Goal: Information Seeking & Learning: Learn about a topic

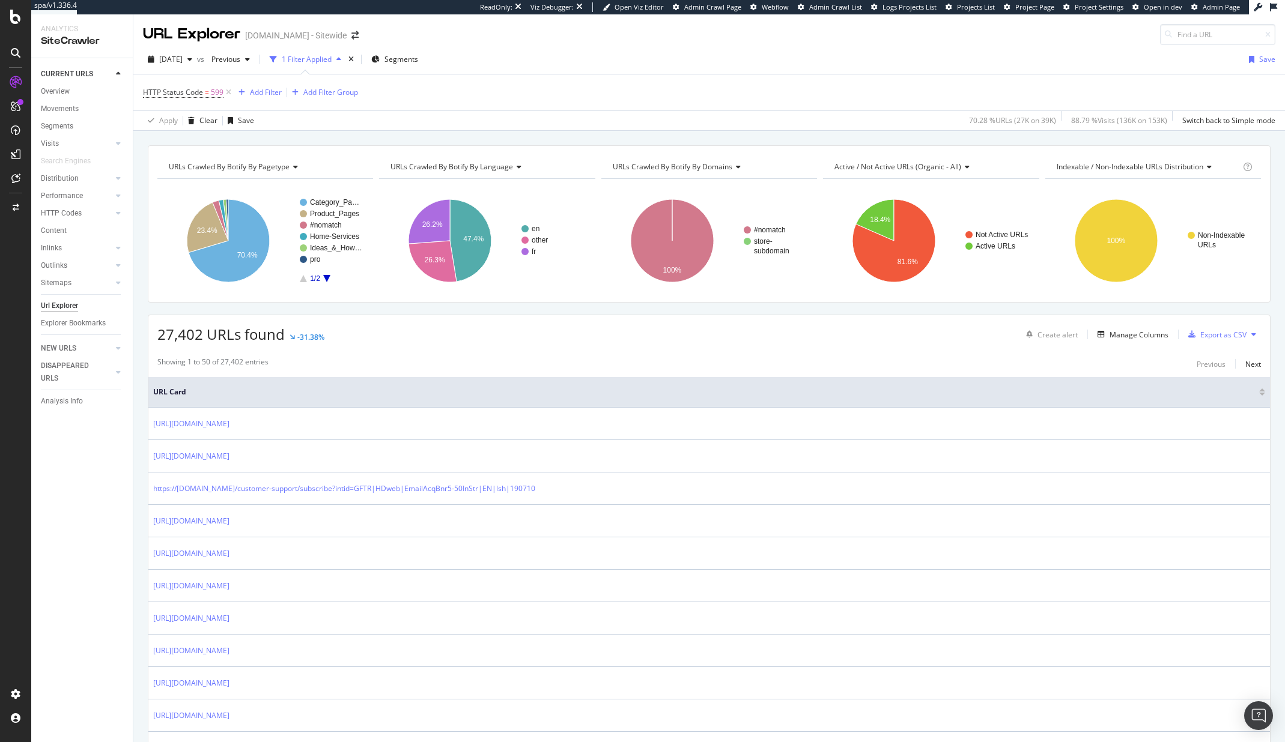
click at [1038, 10] on span "Project Page" at bounding box center [1034, 6] width 39 height 9
click at [70, 640] on div "Project settings" at bounding box center [62, 641] width 50 height 10
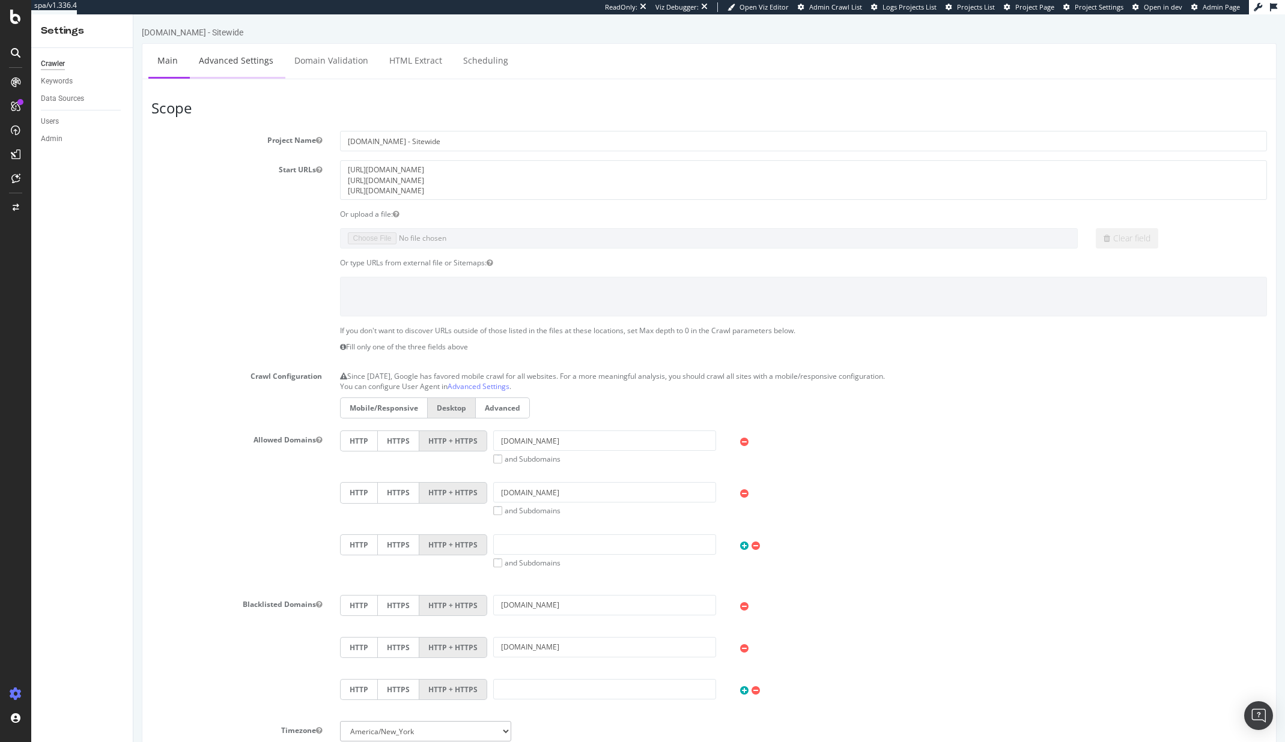
click at [245, 58] on link "Advanced Settings" at bounding box center [236, 60] width 93 height 33
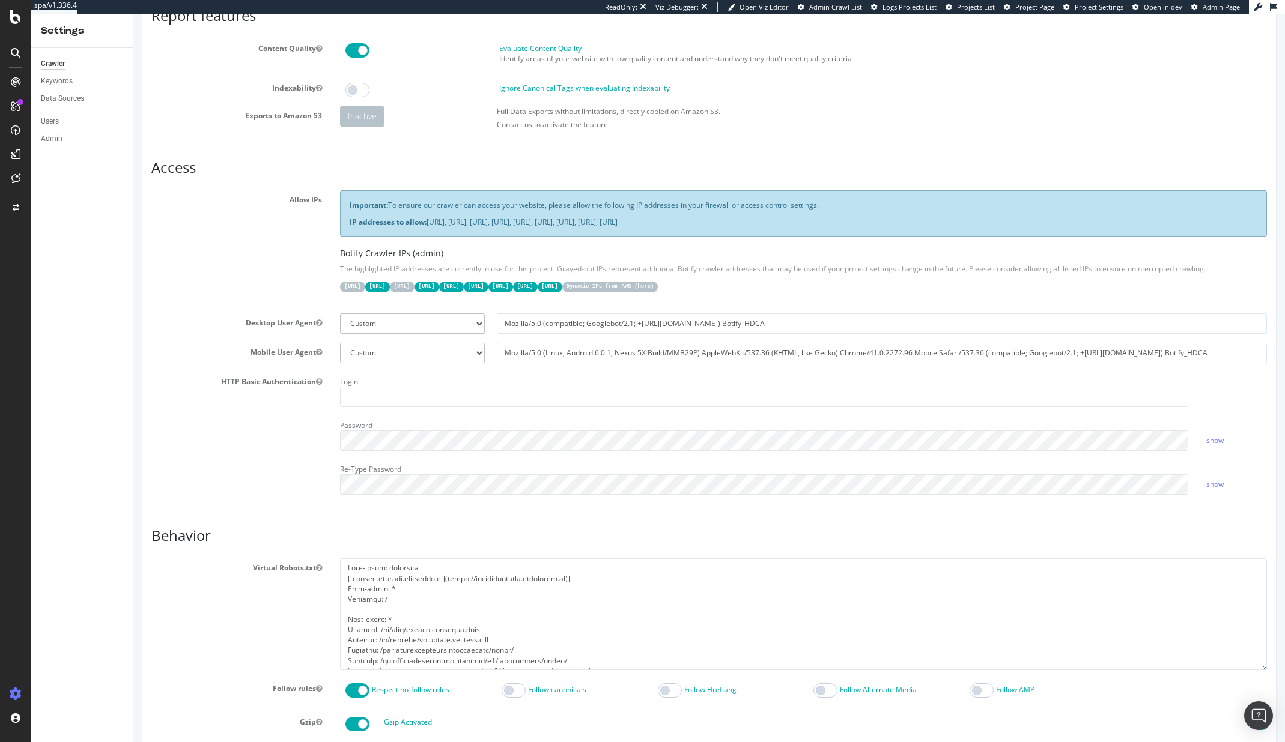
scroll to position [130, 0]
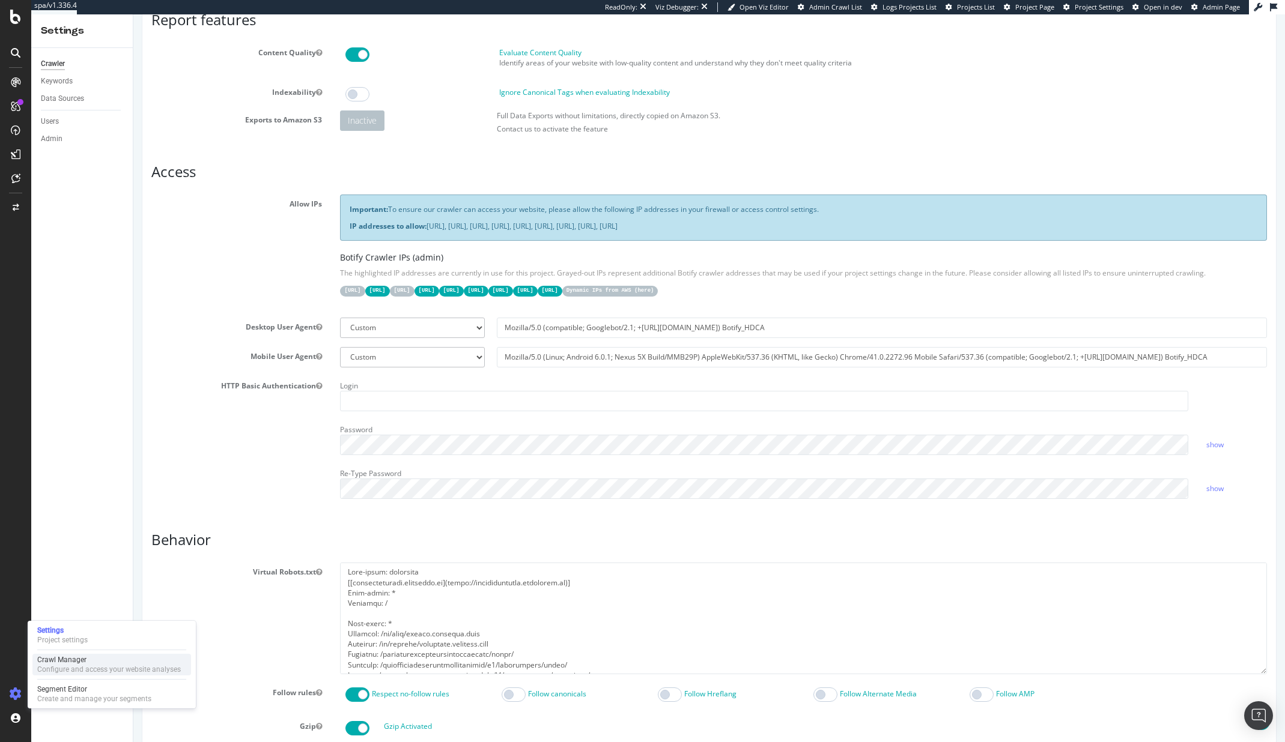
click at [73, 656] on div "Crawl Manager" at bounding box center [109, 660] width 144 height 10
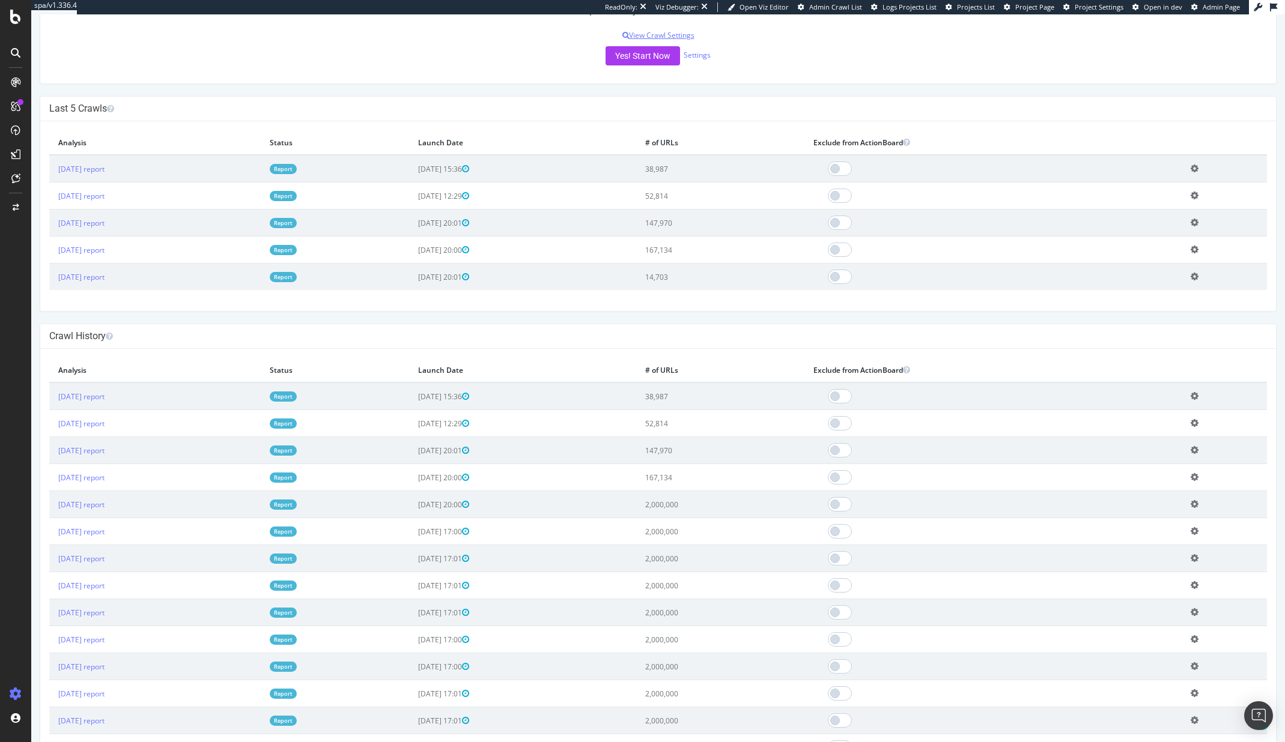
scroll to position [298, 0]
click at [409, 479] on td "Report" at bounding box center [335, 476] width 148 height 27
click at [105, 479] on link "2025 May. 31st report" at bounding box center [81, 477] width 46 height 10
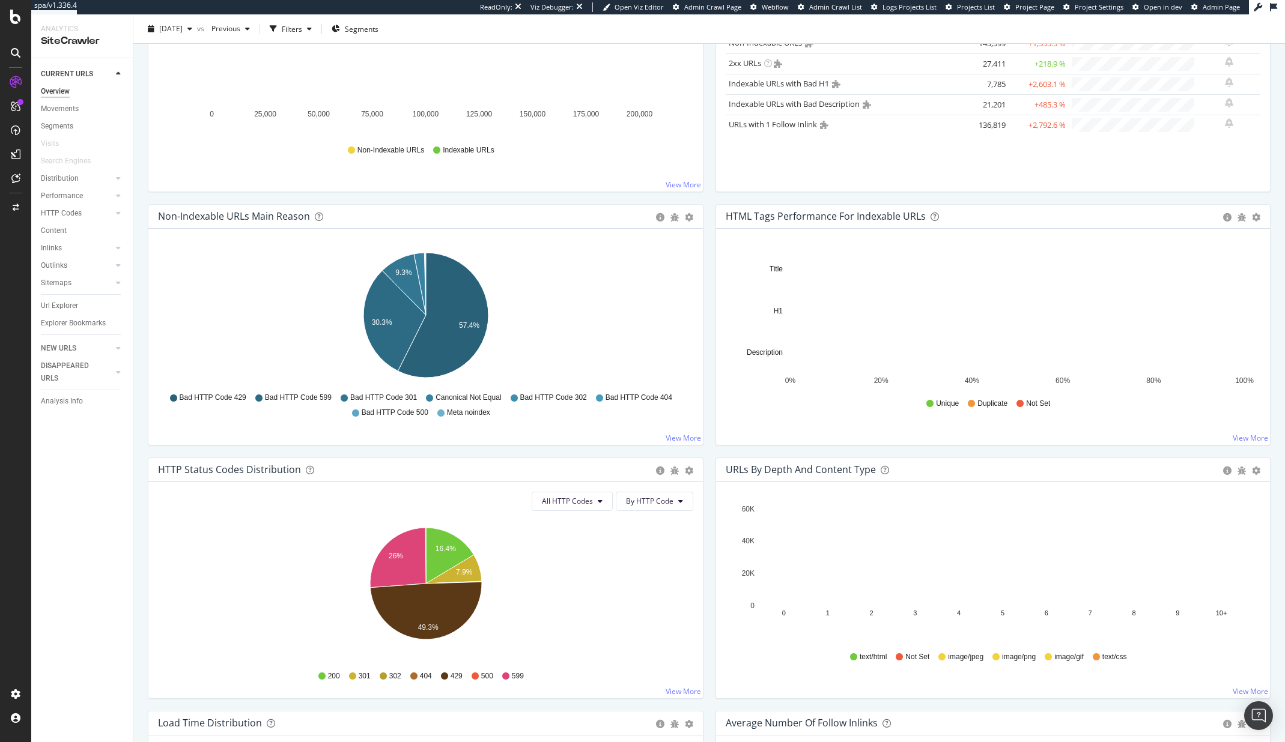
scroll to position [245, 0]
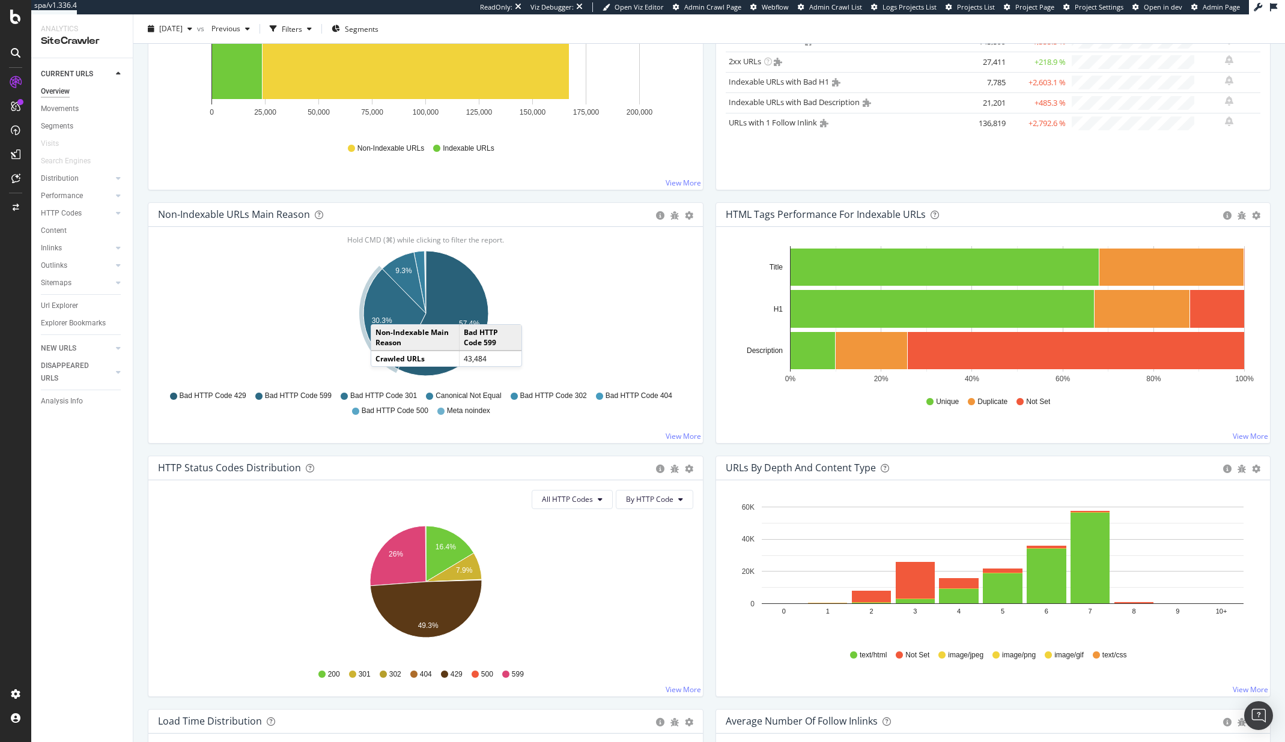
click at [383, 312] on icon "A chart." at bounding box center [394, 319] width 62 height 100
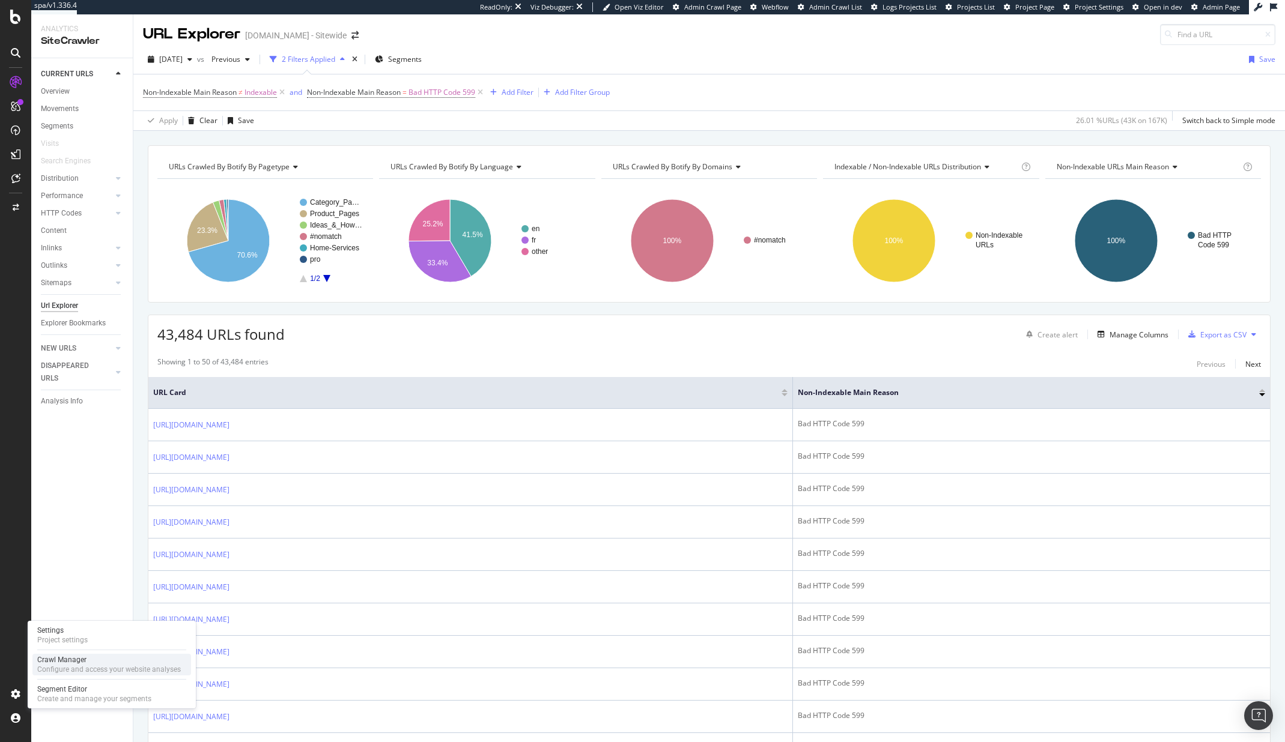
click at [63, 661] on div "Crawl Manager" at bounding box center [109, 660] width 144 height 10
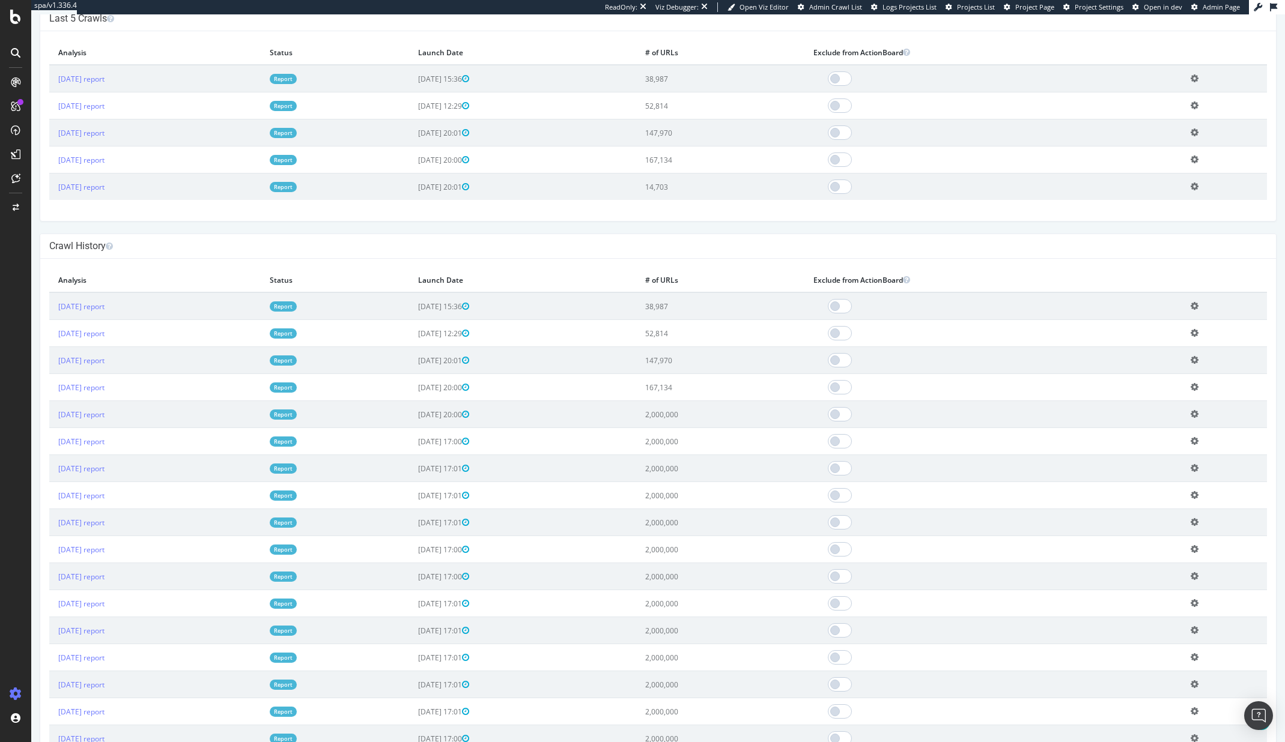
scroll to position [387, 0]
click at [105, 387] on link "2025 May. 31st report" at bounding box center [81, 387] width 46 height 10
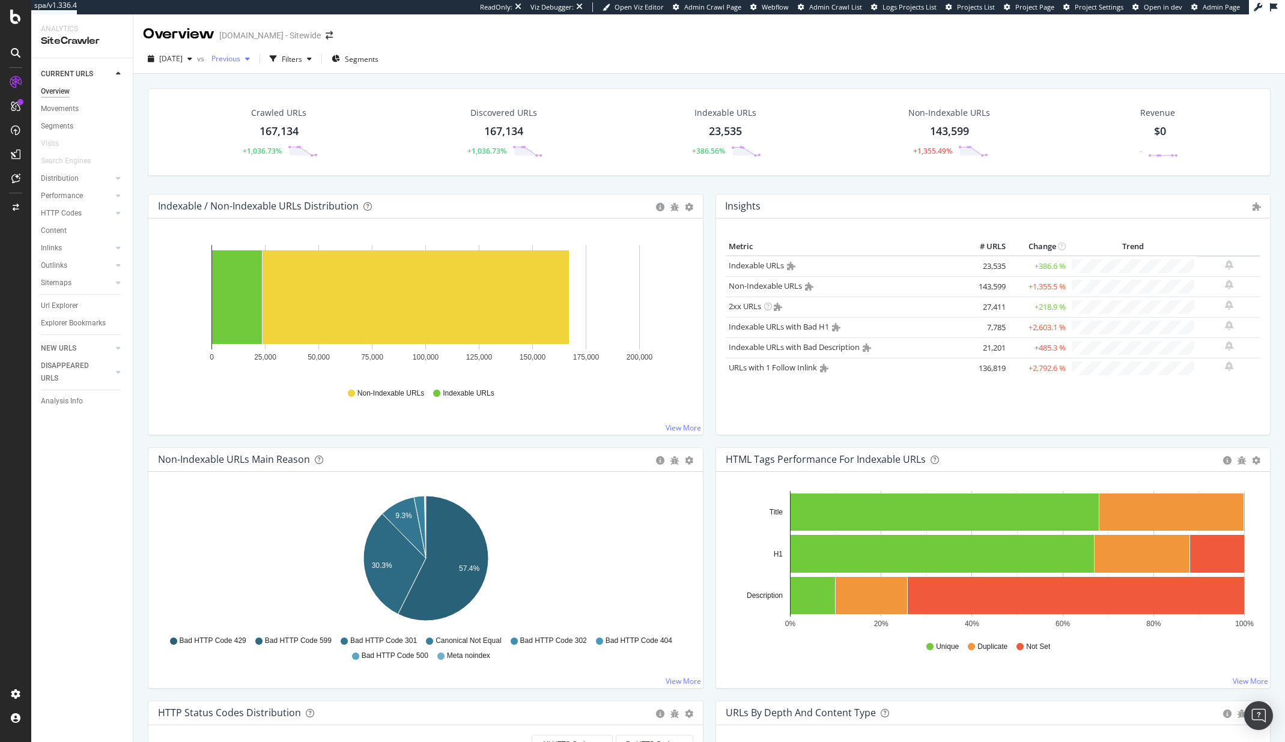
click at [240, 61] on span "Previous" at bounding box center [224, 58] width 34 height 10
click at [278, 125] on div "2025 Apr. 5th" at bounding box center [267, 123] width 64 height 11
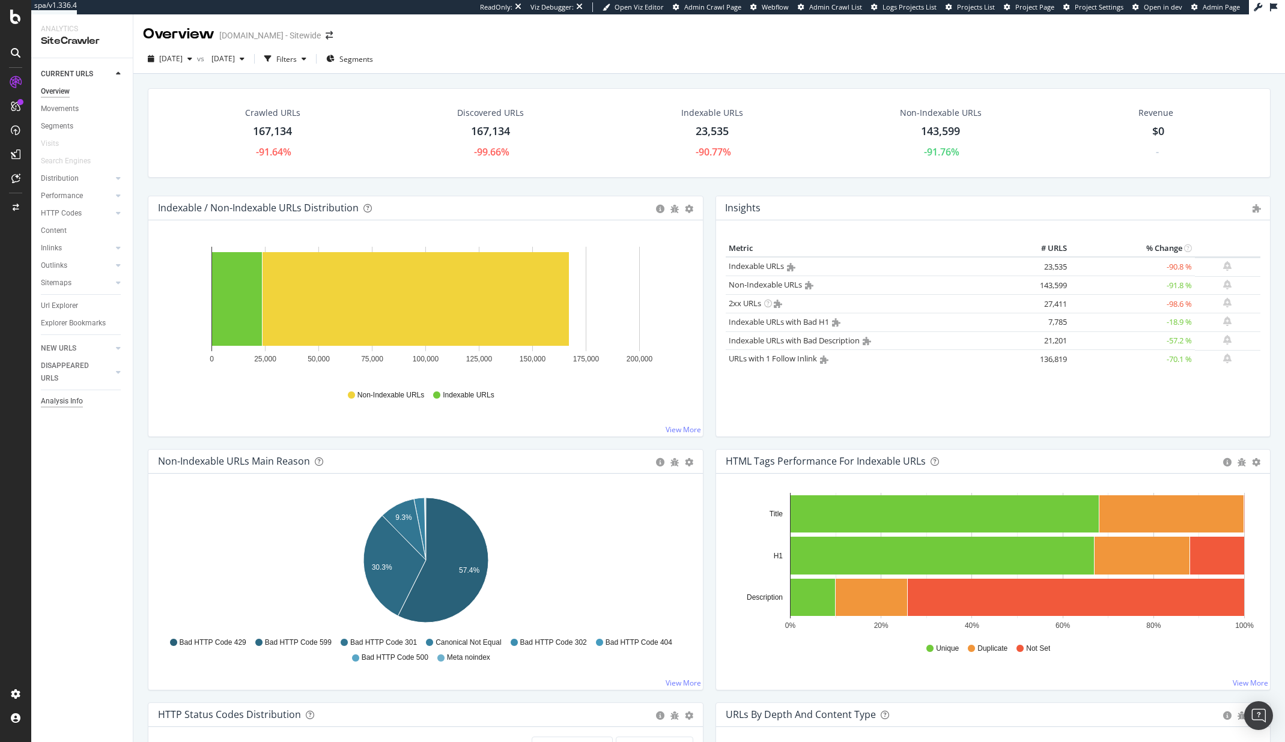
click at [68, 404] on div "Analysis Info" at bounding box center [62, 401] width 42 height 13
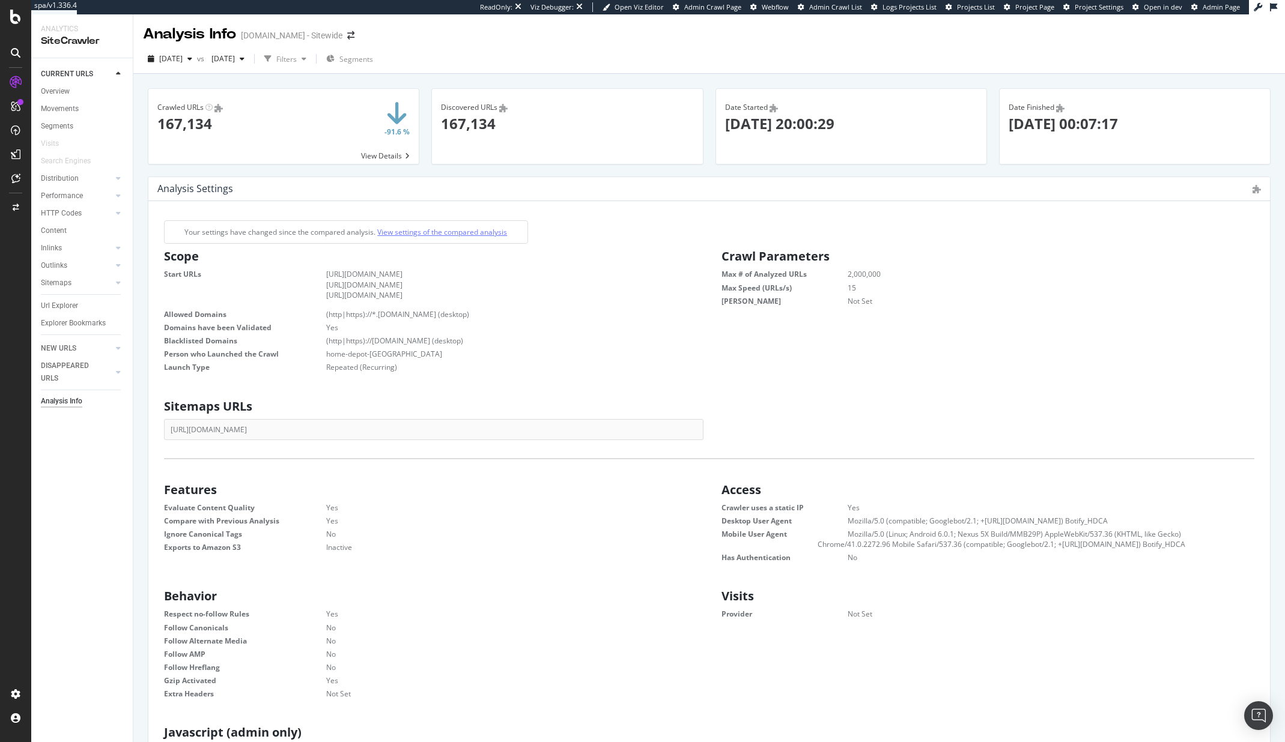
click at [440, 235] on link "View settings of the compared analysis" at bounding box center [442, 232] width 130 height 10
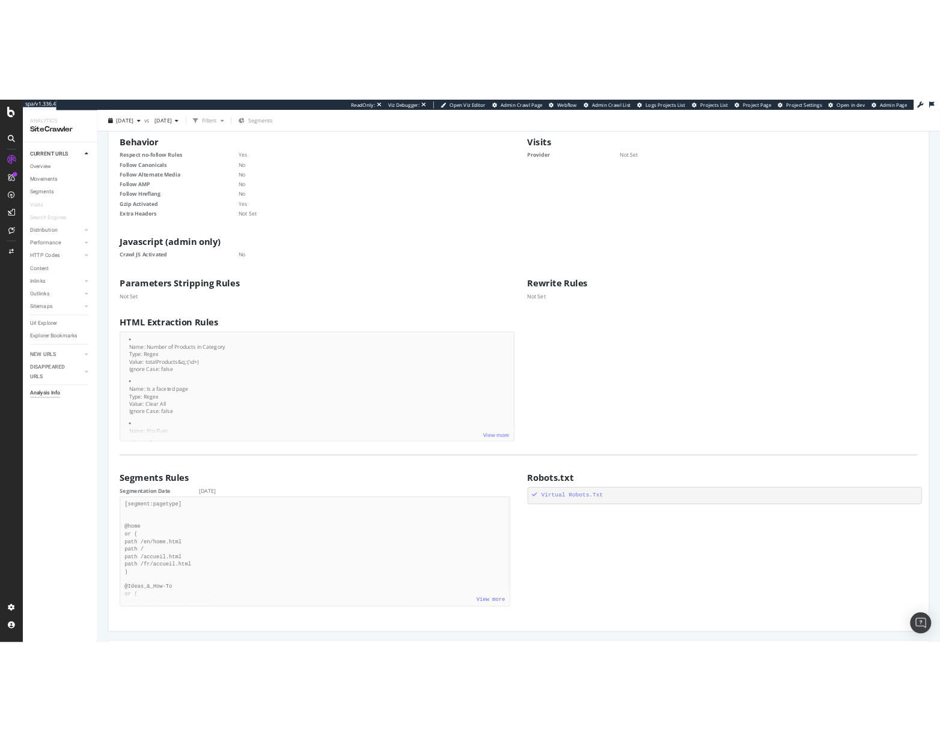
scroll to position [542, 0]
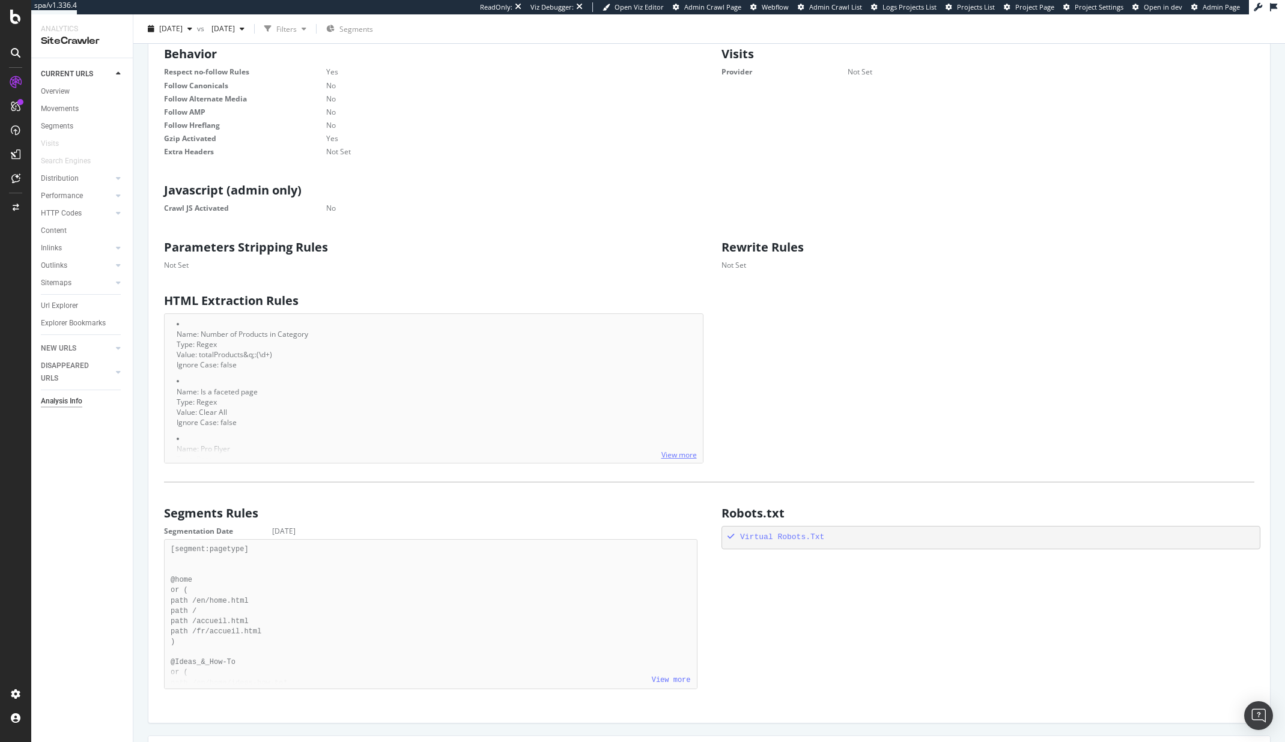
click at [673, 454] on link "View more" at bounding box center [678, 455] width 35 height 10
click at [673, 454] on div "Name: Pro Flyer" at bounding box center [434, 449] width 514 height 10
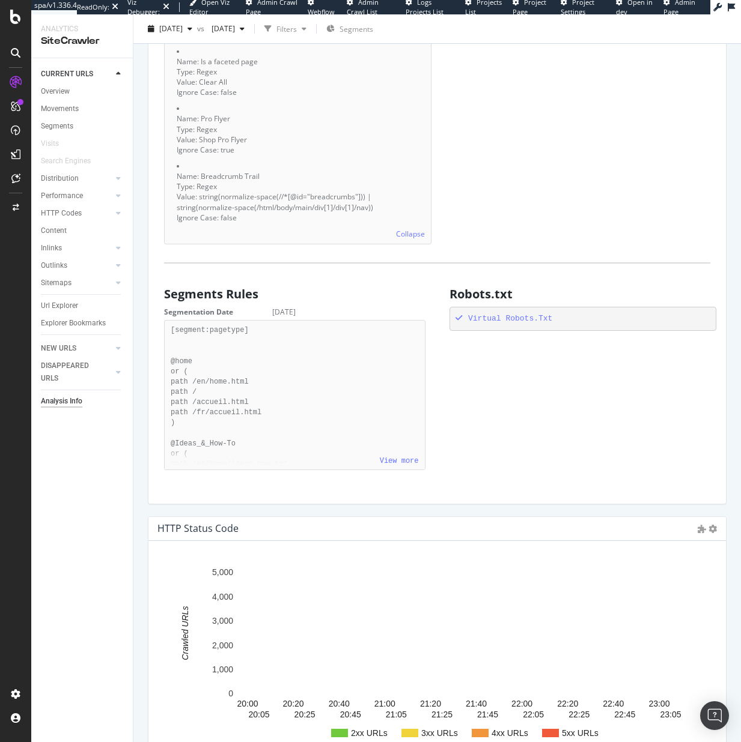
scroll to position [967, 0]
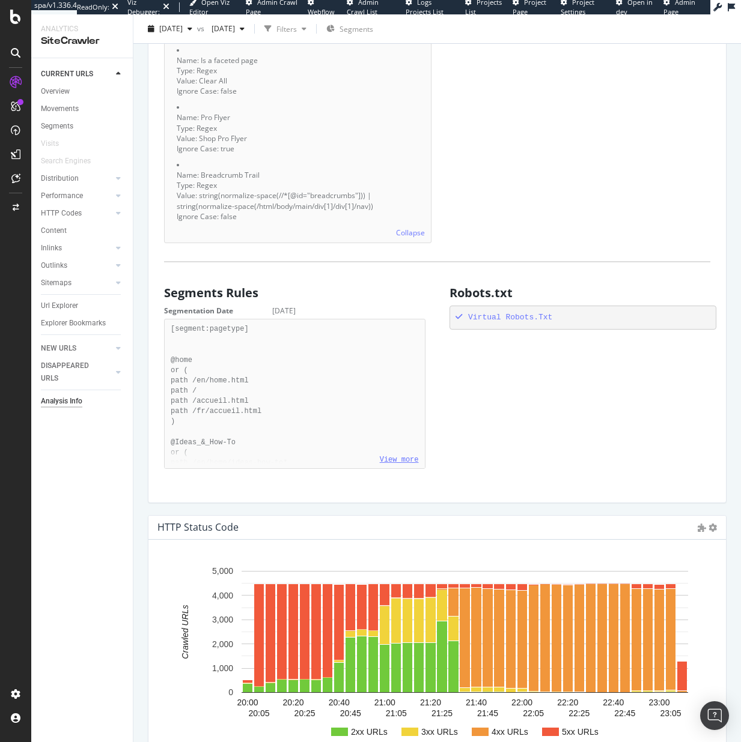
click at [405, 464] on link "View more" at bounding box center [399, 460] width 39 height 8
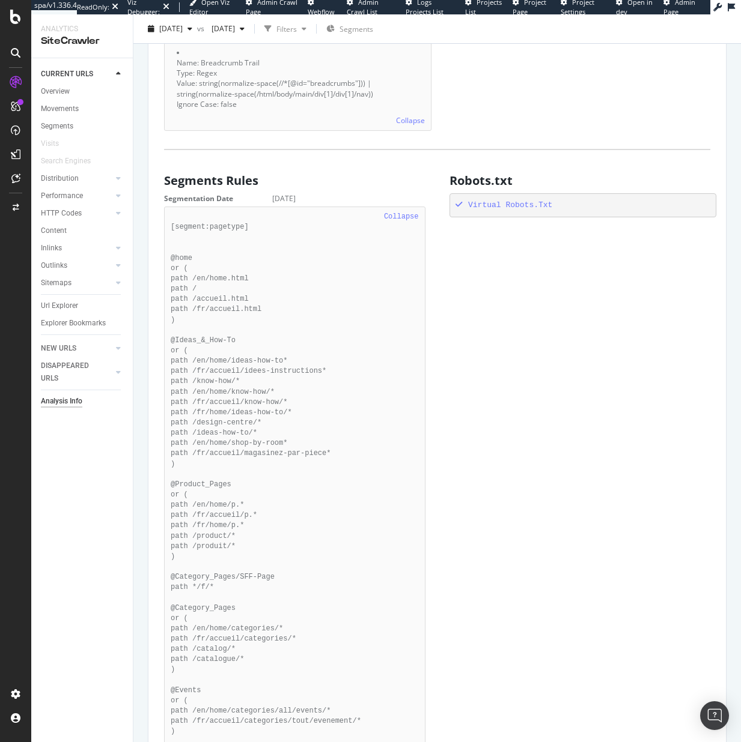
scroll to position [999, 0]
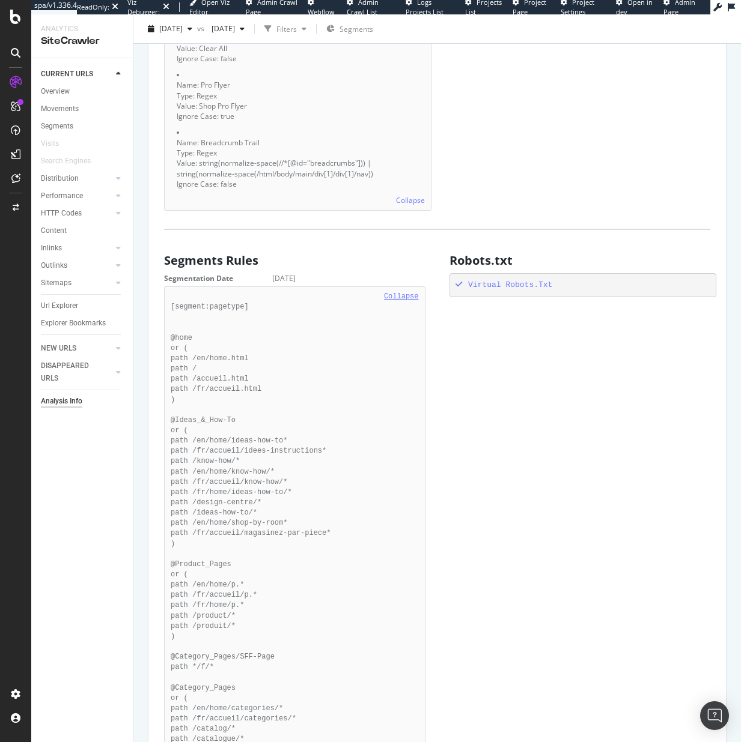
click at [402, 301] on link "Collapse" at bounding box center [401, 297] width 35 height 8
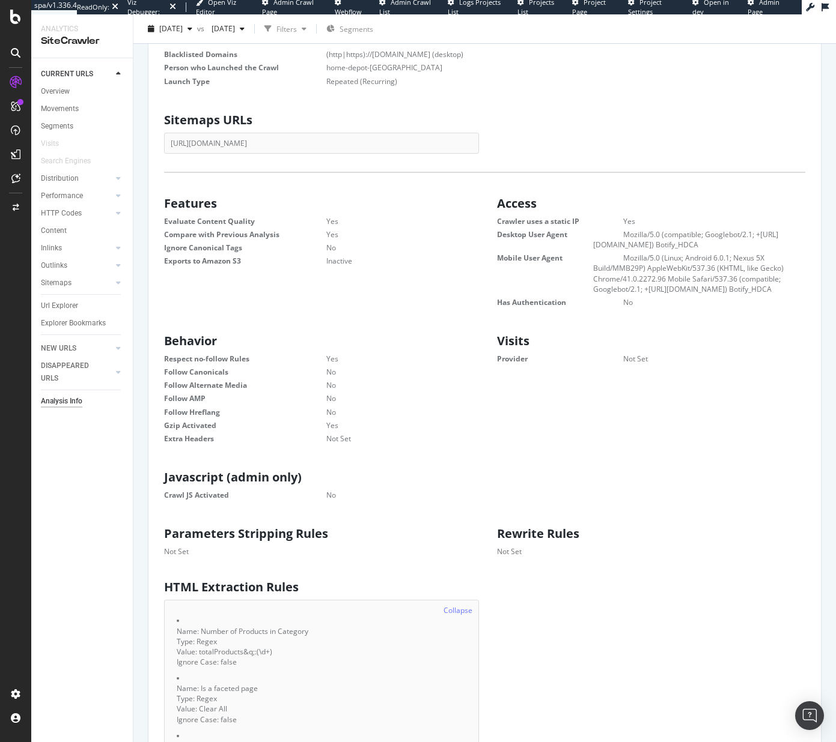
scroll to position [0, 0]
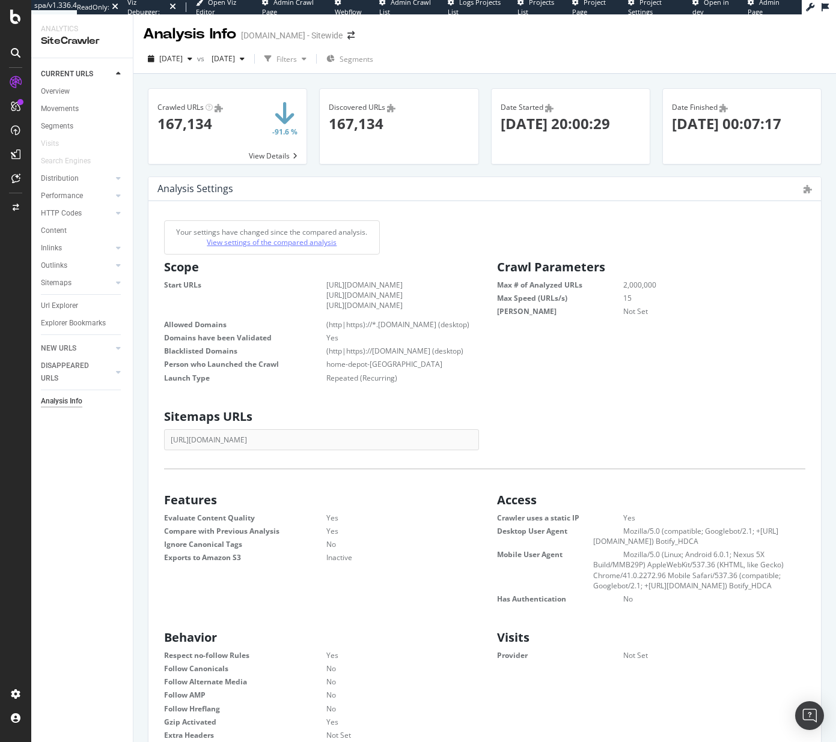
click at [282, 243] on link "View settings of the compared analysis" at bounding box center [272, 242] width 130 height 10
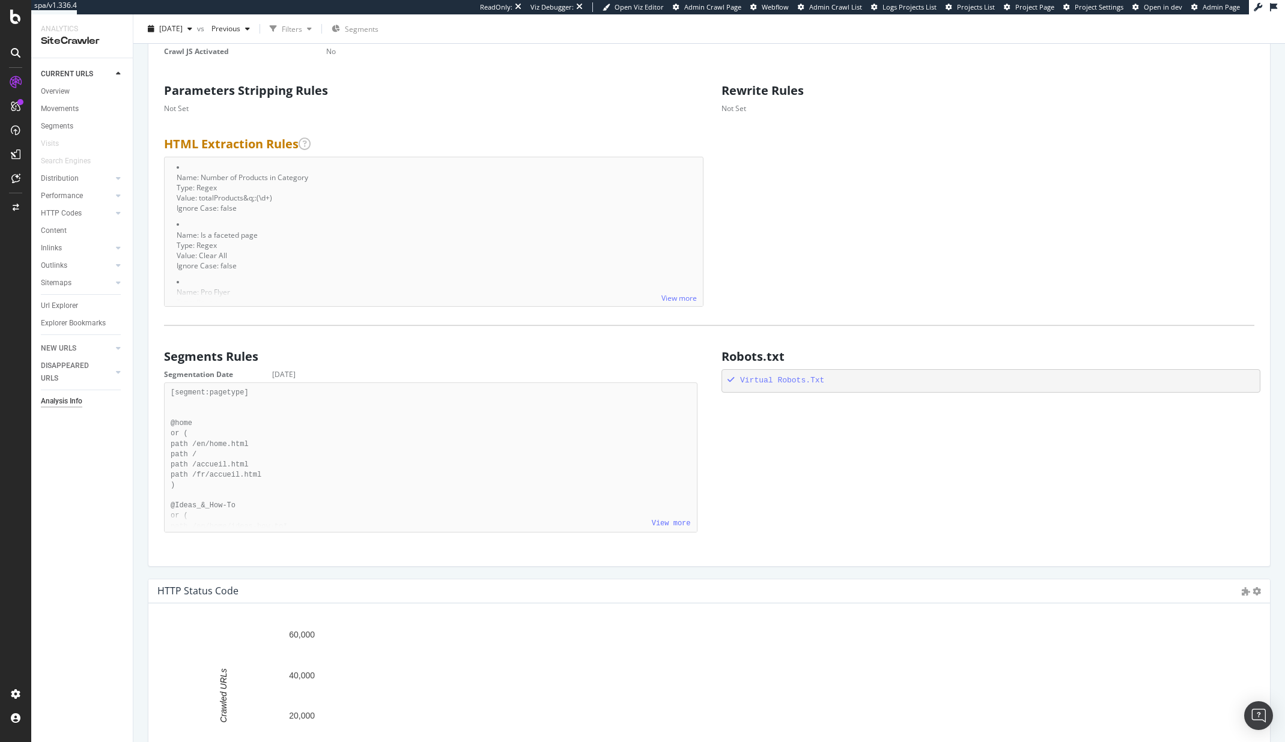
scroll to position [724, 0]
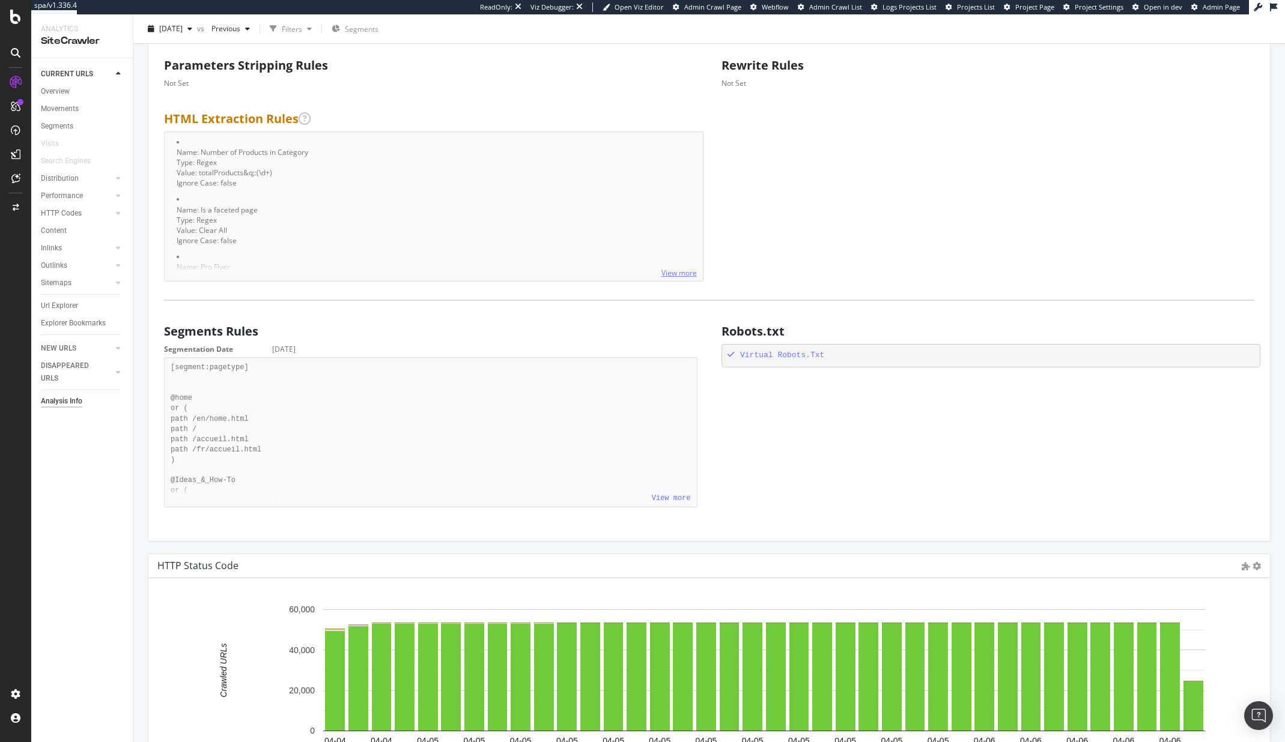
click at [684, 272] on link "View more" at bounding box center [678, 273] width 35 height 10
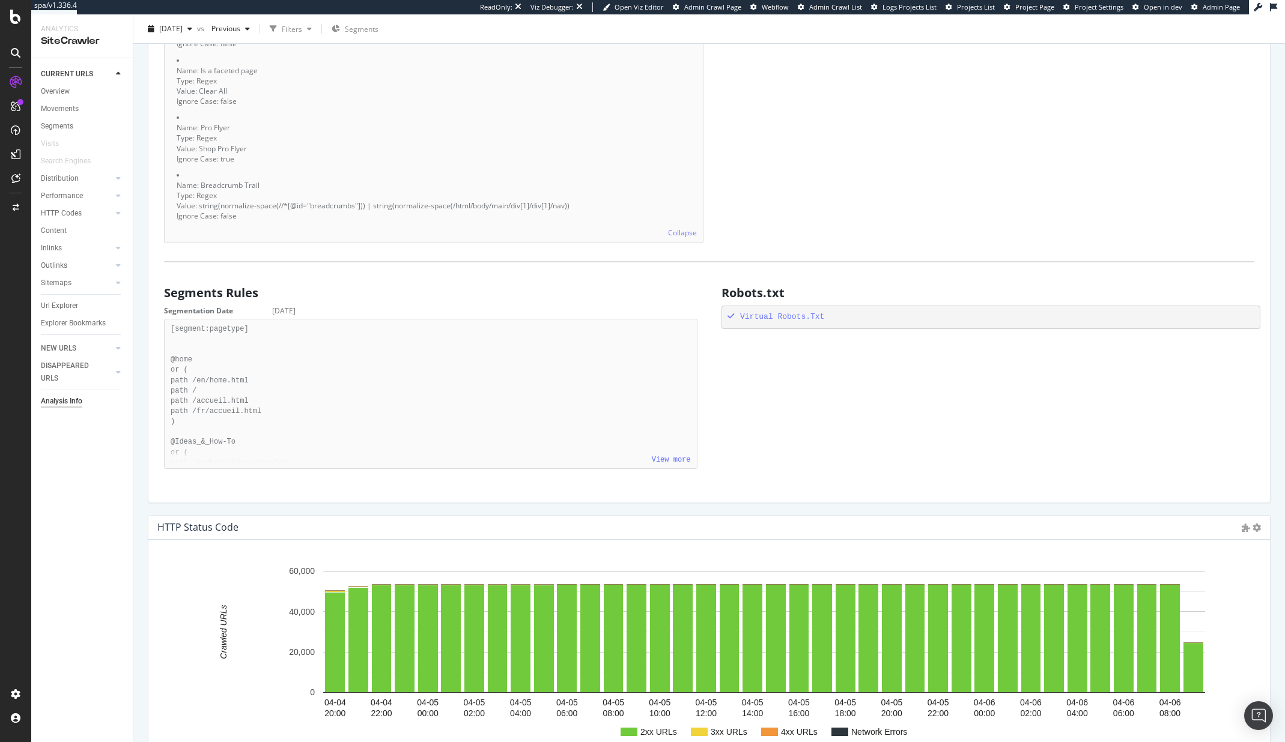
scroll to position [875, 0]
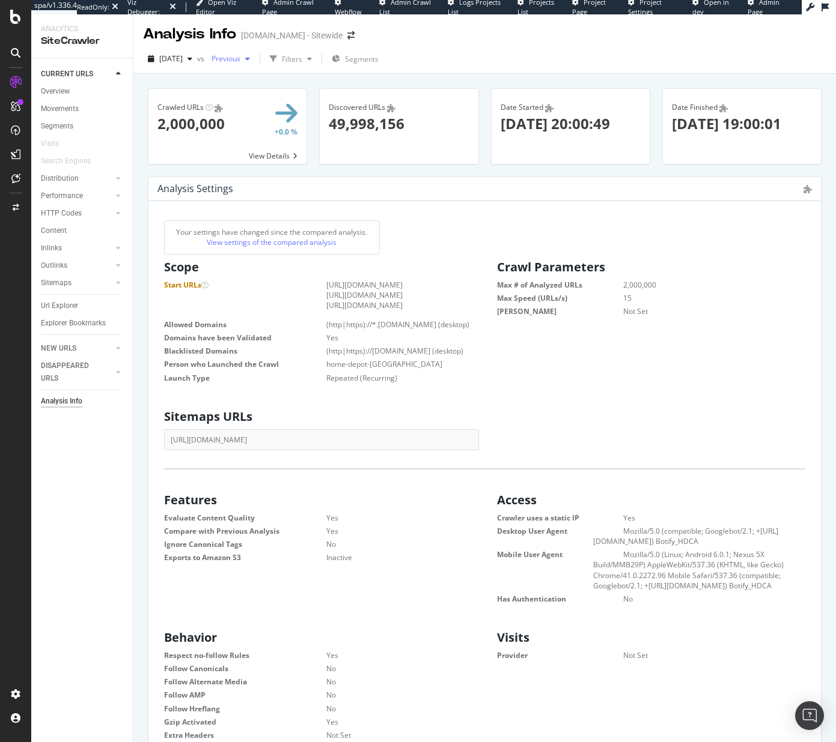
click at [255, 57] on div "button" at bounding box center [247, 58] width 14 height 7
click at [249, 275] on div "Scope Start URLs https://stores.homedepot.ca/ https://www.homedepot.ca/en/home.…" at bounding box center [318, 321] width 333 height 132
click at [177, 59] on span "2025 Apr. 5th" at bounding box center [170, 58] width 23 height 10
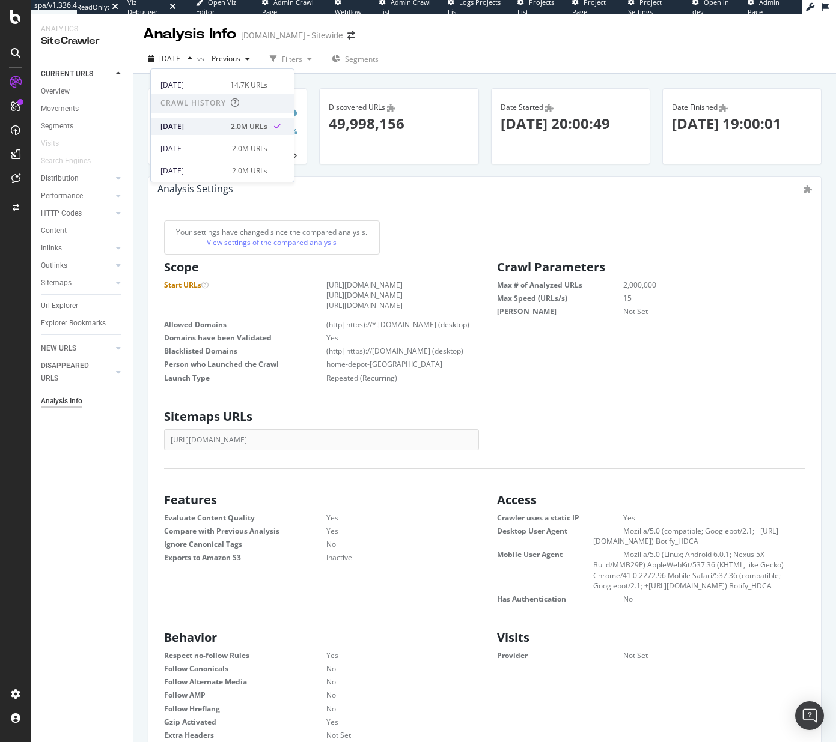
click at [210, 125] on div "2025 Apr. 5th" at bounding box center [191, 126] width 63 height 11
click at [244, 65] on div "Previous" at bounding box center [231, 59] width 48 height 18
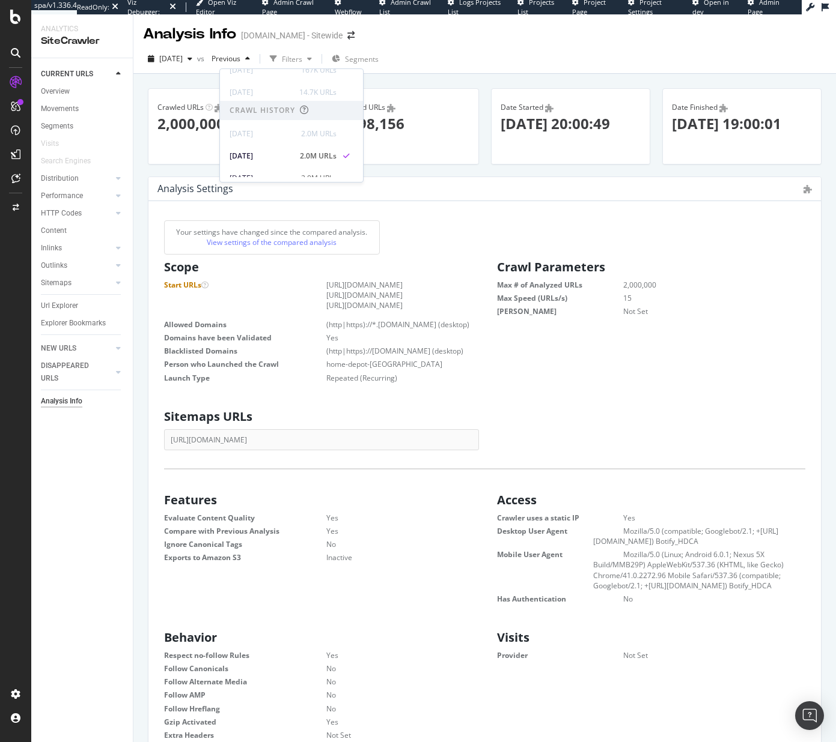
scroll to position [106, 0]
click at [252, 85] on div "2025 May. 17th" at bounding box center [260, 84] width 62 height 11
click at [180, 54] on span "2025 Apr. 5th" at bounding box center [170, 58] width 23 height 10
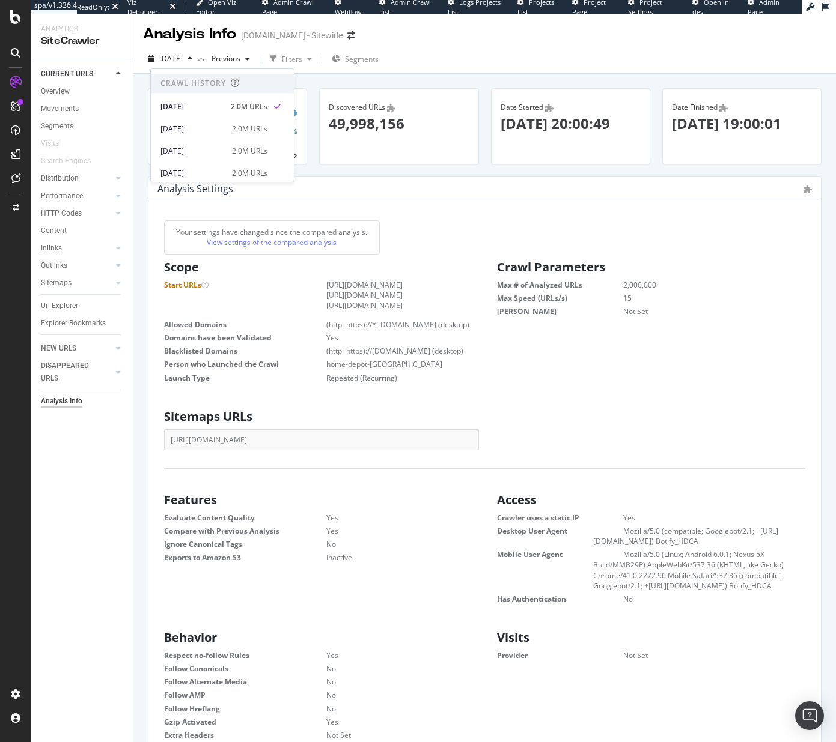
scroll to position [114, 0]
click at [209, 77] on div "2025 May. 17th" at bounding box center [191, 76] width 62 height 11
click at [241, 242] on link "View settings of the compared analysis" at bounding box center [272, 242] width 130 height 10
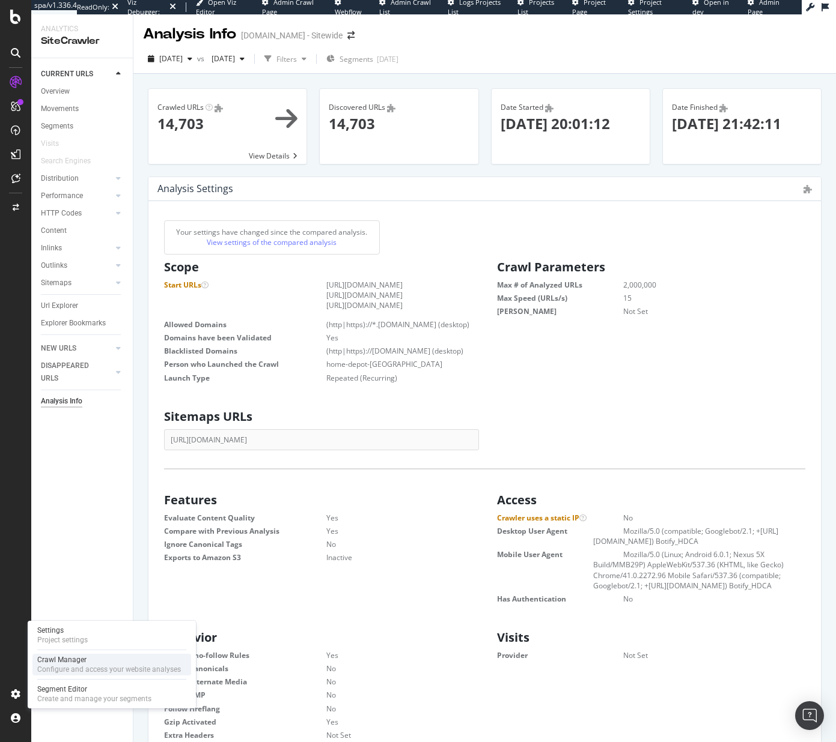
click at [69, 669] on div "Configure and access your website analyses" at bounding box center [109, 670] width 144 height 10
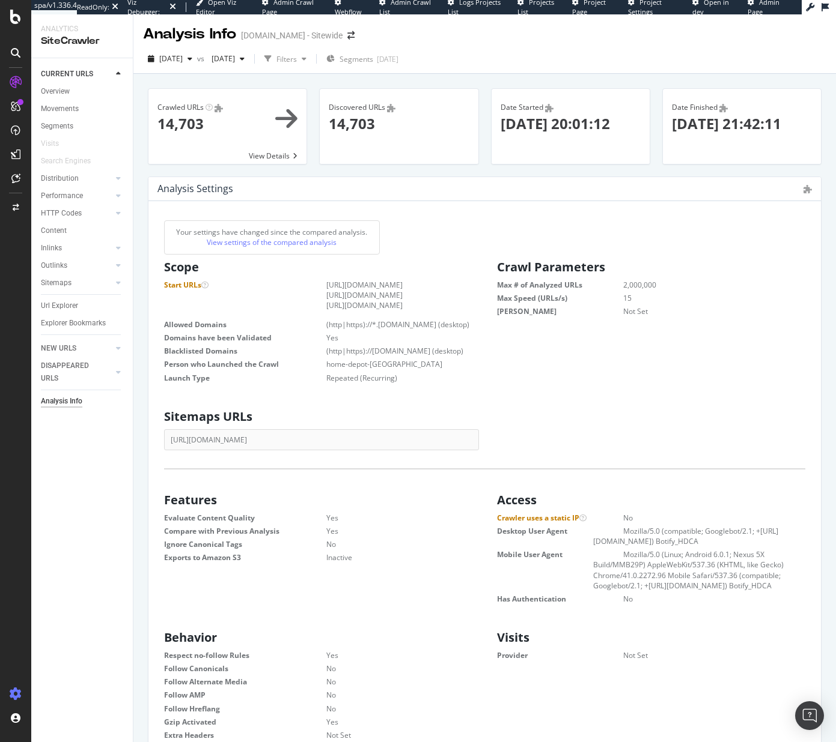
click at [18, 694] on icon at bounding box center [16, 694] width 12 height 12
click at [14, 691] on icon at bounding box center [16, 694] width 12 height 12
click at [10, 696] on icon at bounding box center [16, 694] width 12 height 12
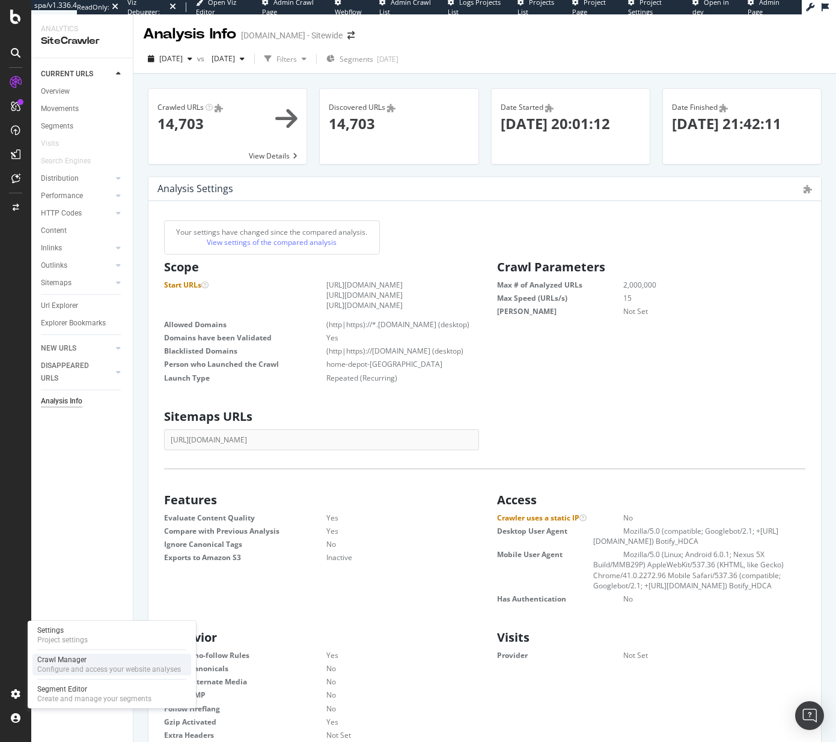
click at [66, 661] on div "Crawl Manager" at bounding box center [109, 660] width 144 height 10
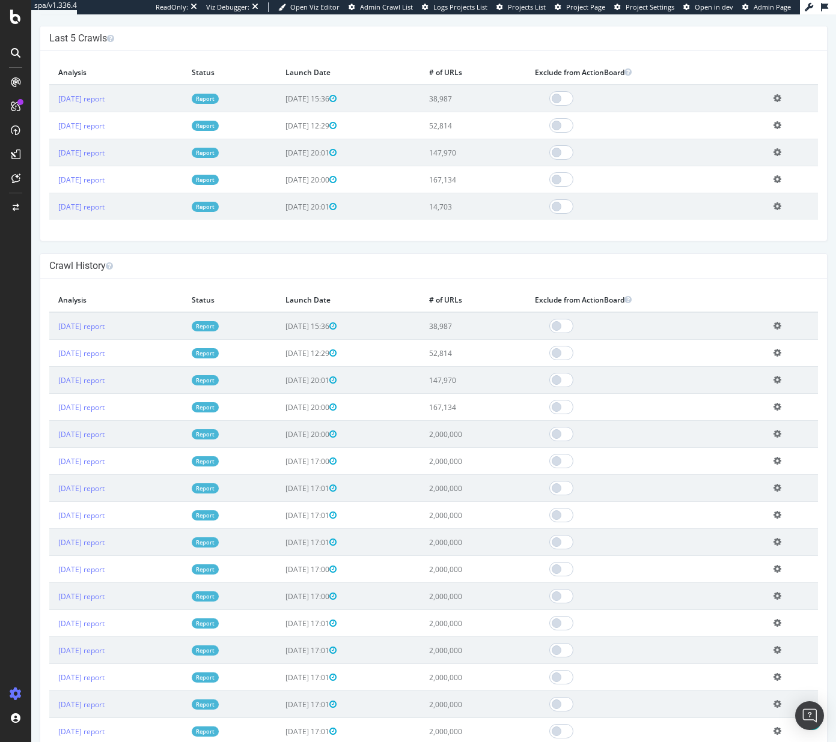
scroll to position [370, 0]
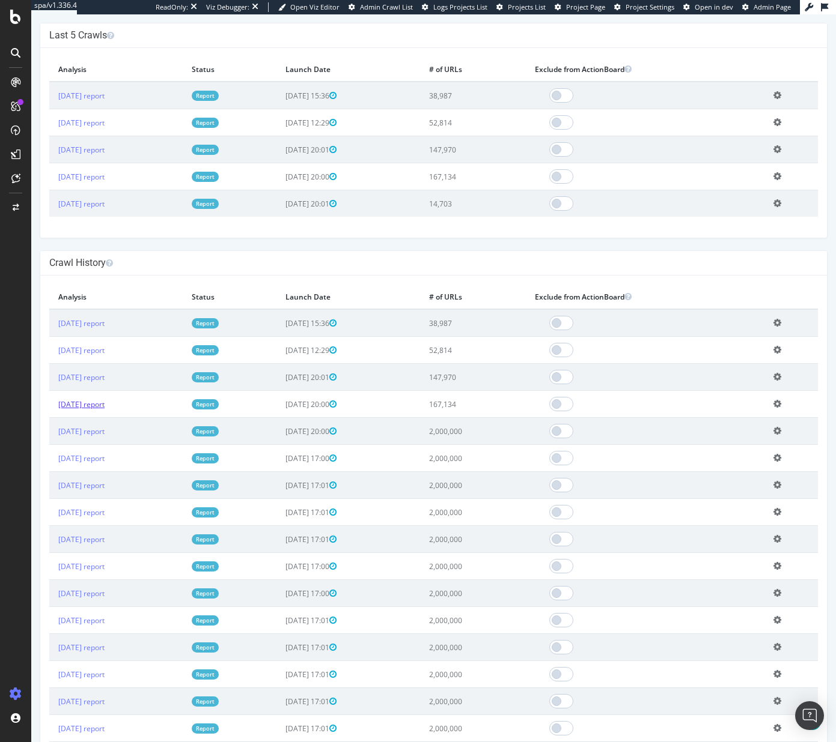
click at [105, 410] on link "2025 May. 31st report" at bounding box center [81, 404] width 46 height 10
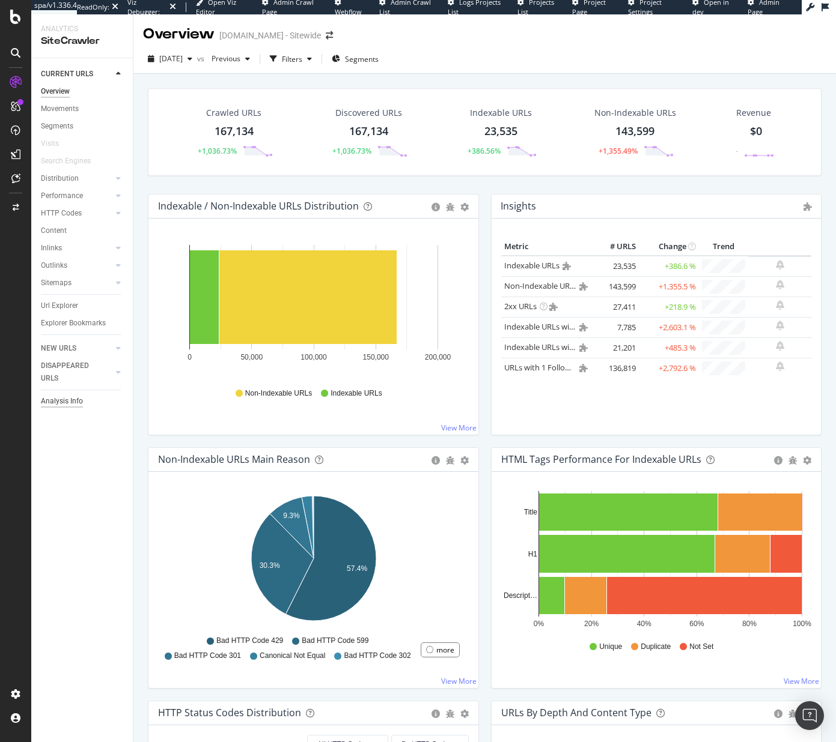
click at [64, 398] on div "Analysis Info" at bounding box center [62, 401] width 42 height 13
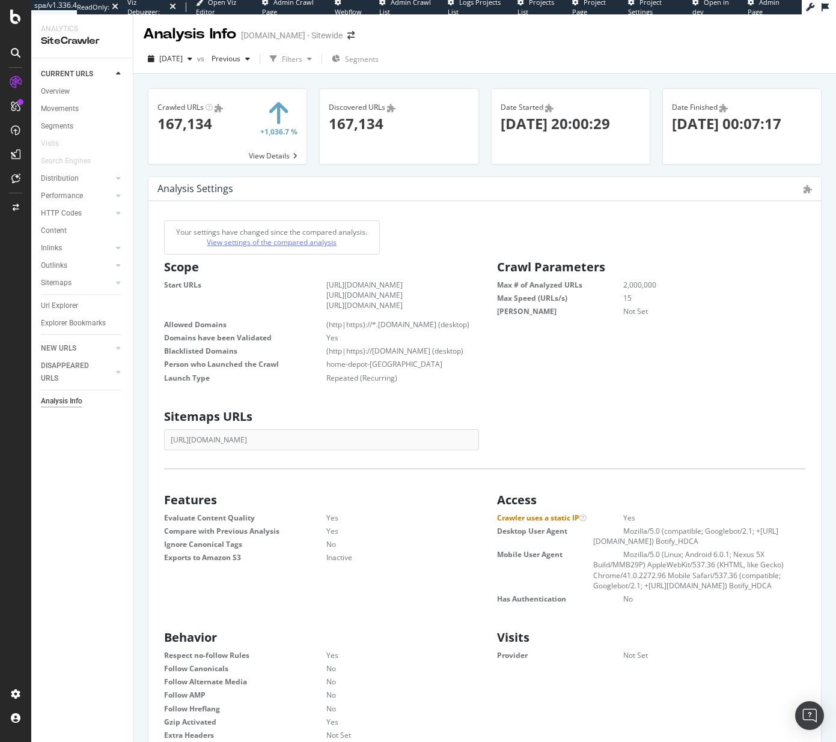
click at [281, 241] on link "View settings of the compared analysis" at bounding box center [272, 242] width 130 height 10
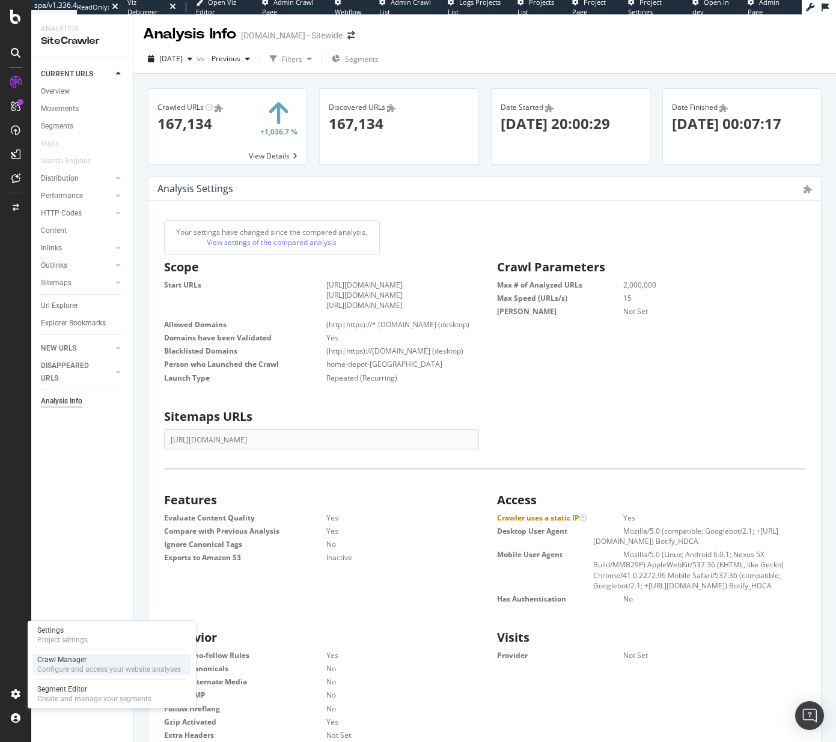
click at [67, 667] on div "Configure and access your website analyses" at bounding box center [109, 670] width 144 height 10
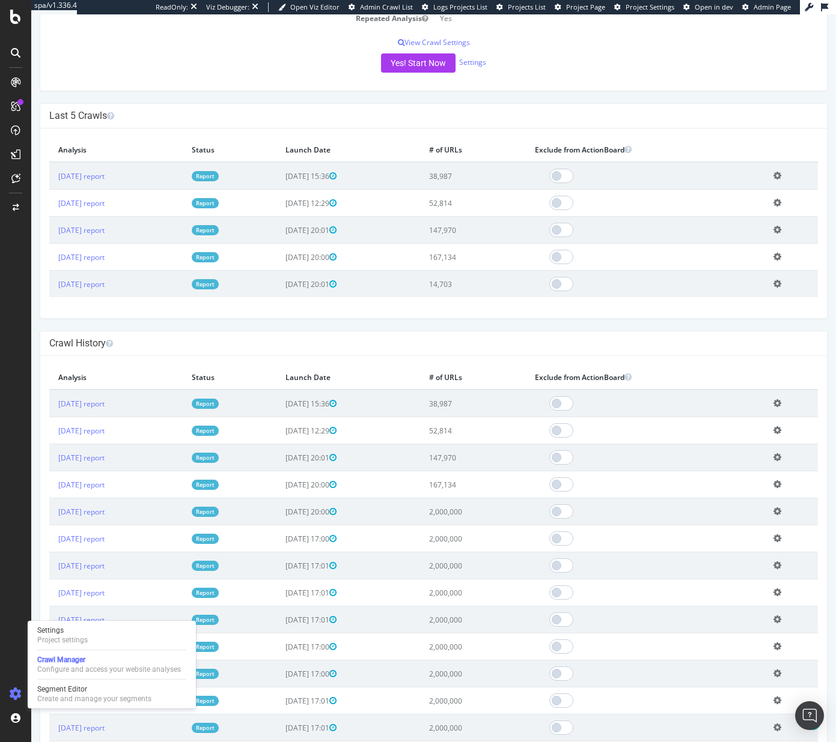
scroll to position [292, 0]
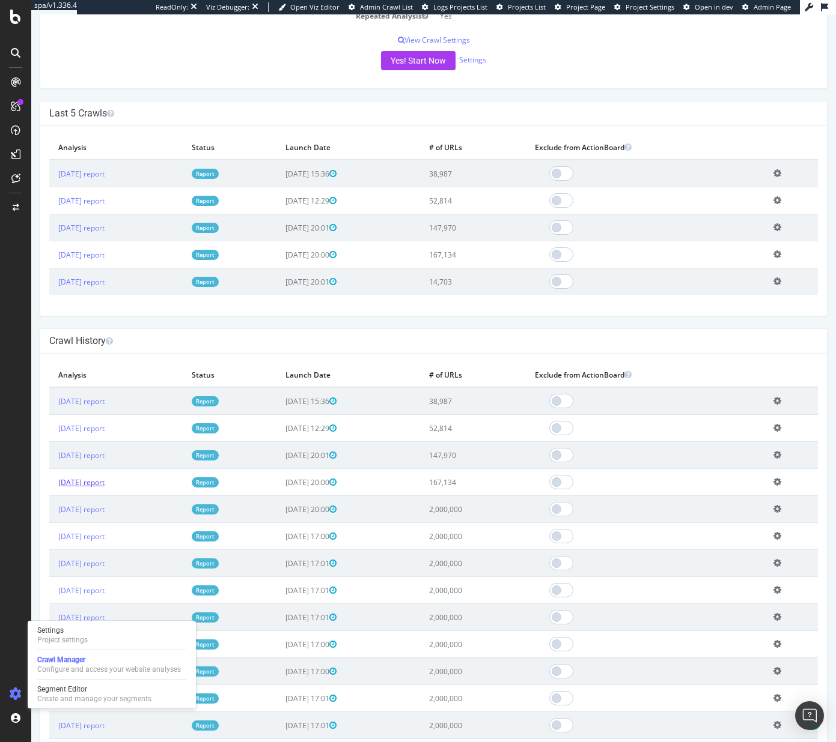
click at [105, 488] on link "2025 May. 31st report" at bounding box center [81, 483] width 46 height 10
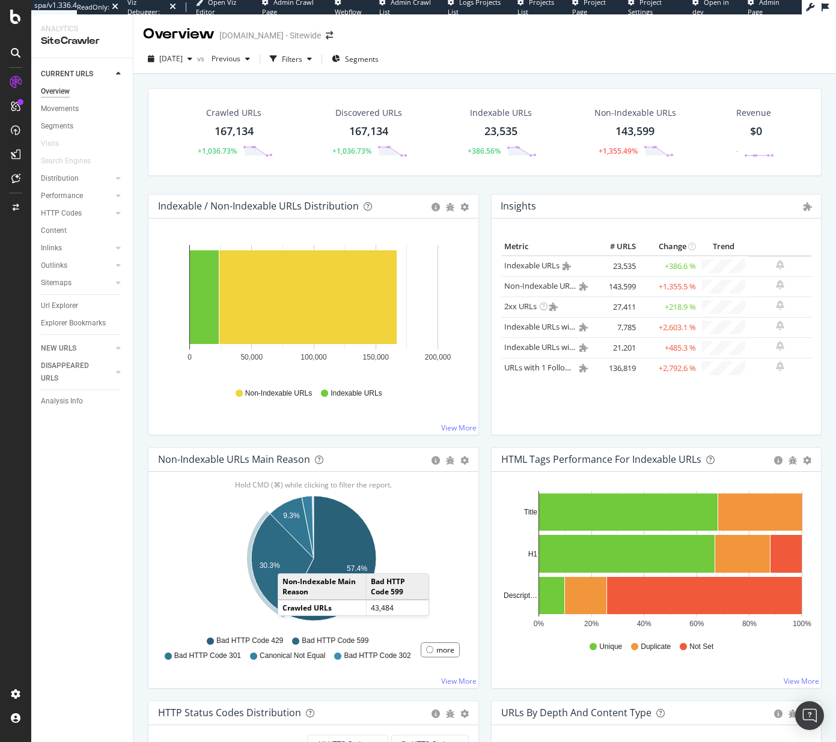
click at [290, 562] on icon "A chart." at bounding box center [282, 564] width 62 height 100
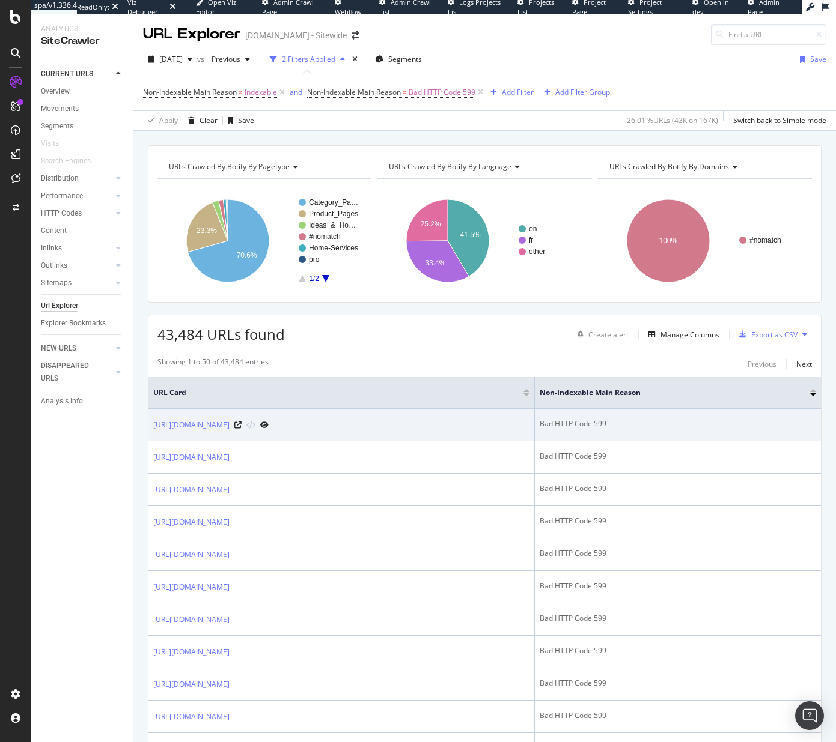
click at [269, 426] on icon at bounding box center [264, 425] width 8 height 7
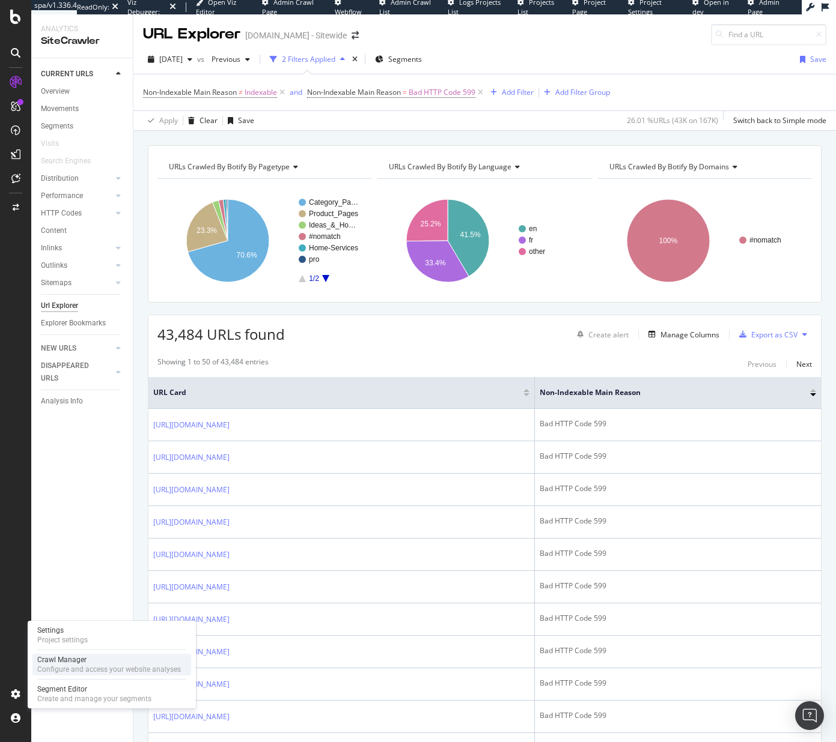
click at [70, 657] on div "Crawl Manager" at bounding box center [109, 660] width 144 height 10
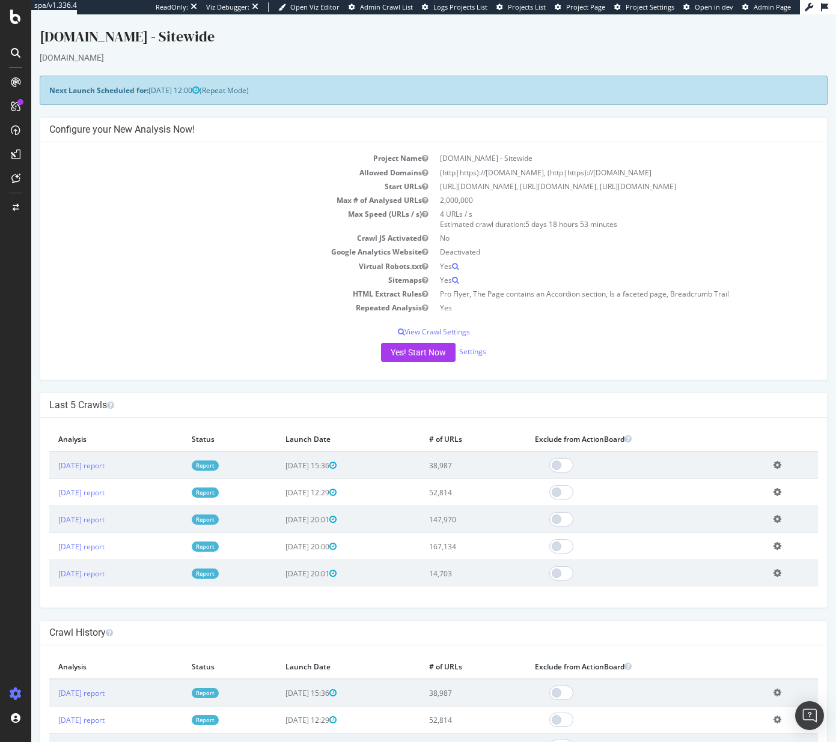
click at [102, 587] on td "2025 May. 17th report" at bounding box center [115, 573] width 133 height 27
click at [105, 579] on link "2025 May. 17th report" at bounding box center [81, 574] width 46 height 10
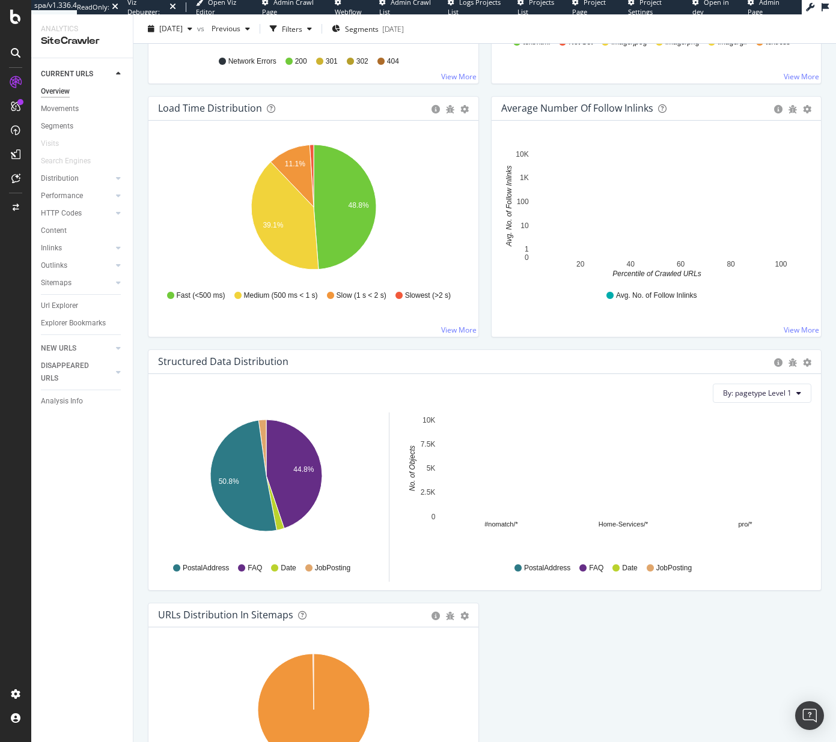
scroll to position [884, 0]
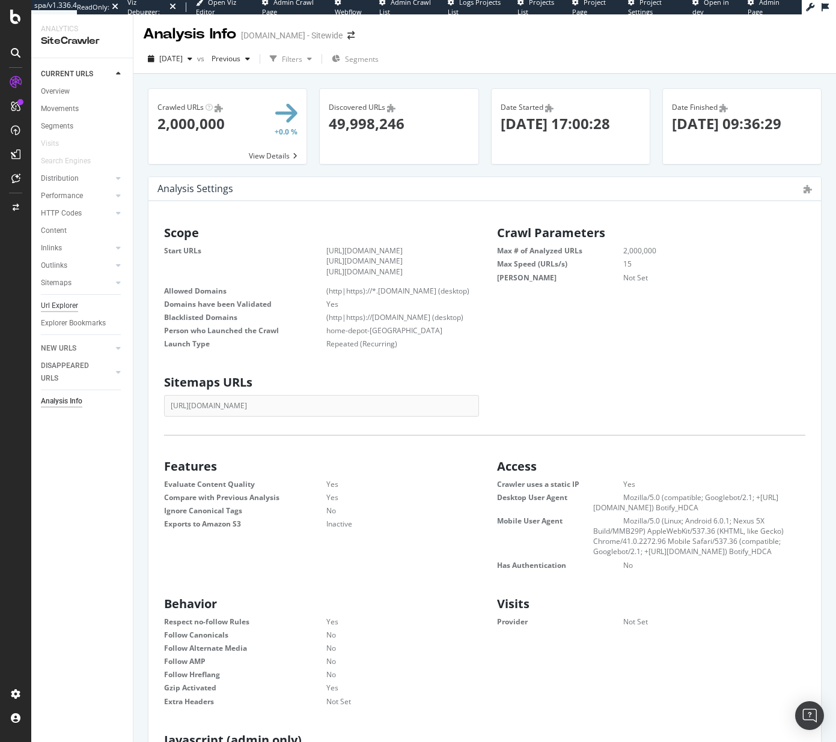
click at [67, 309] on div "Url Explorer" at bounding box center [59, 306] width 37 height 13
